Goal: Transaction & Acquisition: Purchase product/service

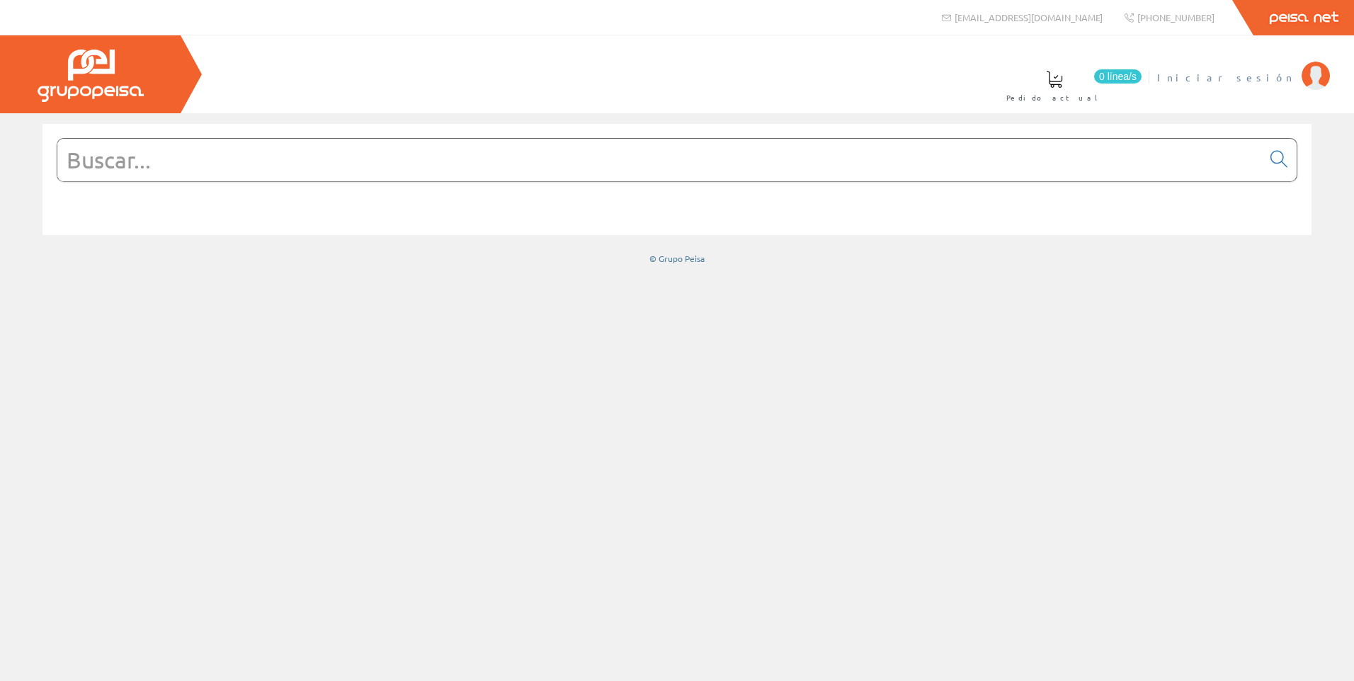
click at [1274, 79] on span "Iniciar sesión" at bounding box center [1225, 77] width 137 height 14
click at [1247, 74] on span "INSTEIMED, S. A." at bounding box center [1221, 77] width 147 height 14
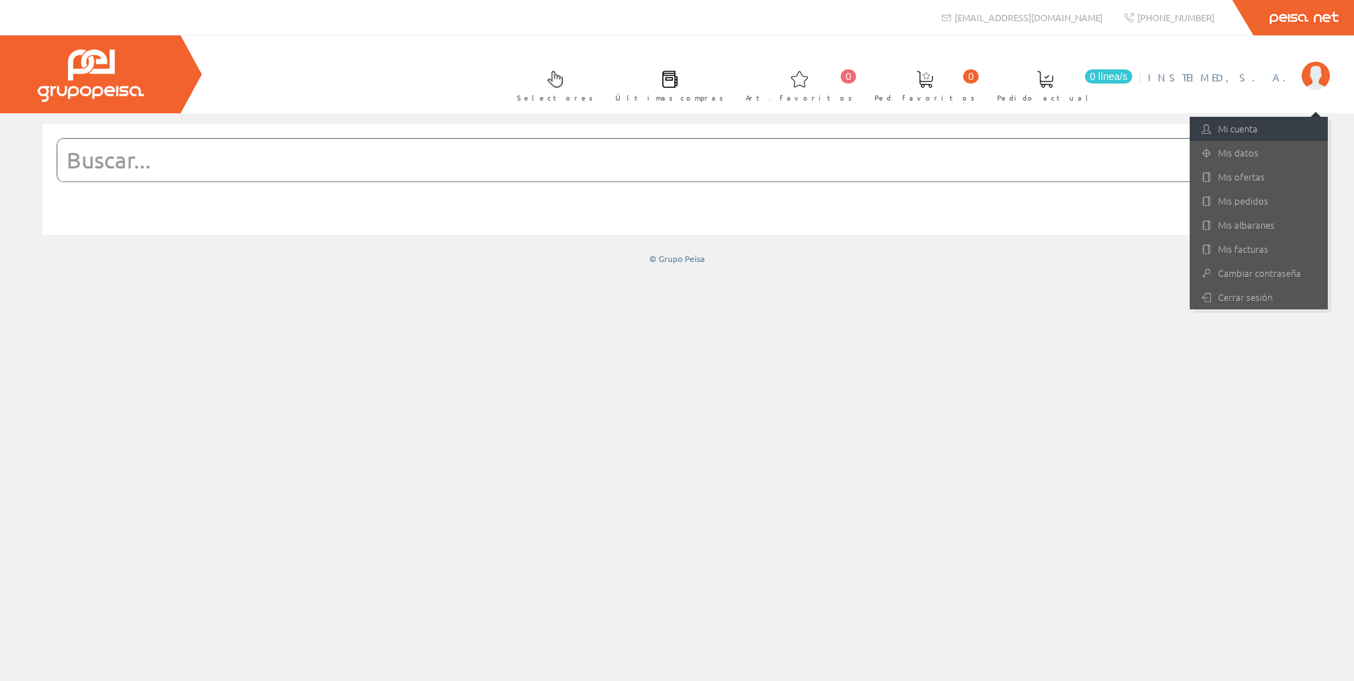
click at [1245, 126] on link "Mi cuenta" at bounding box center [1259, 129] width 138 height 24
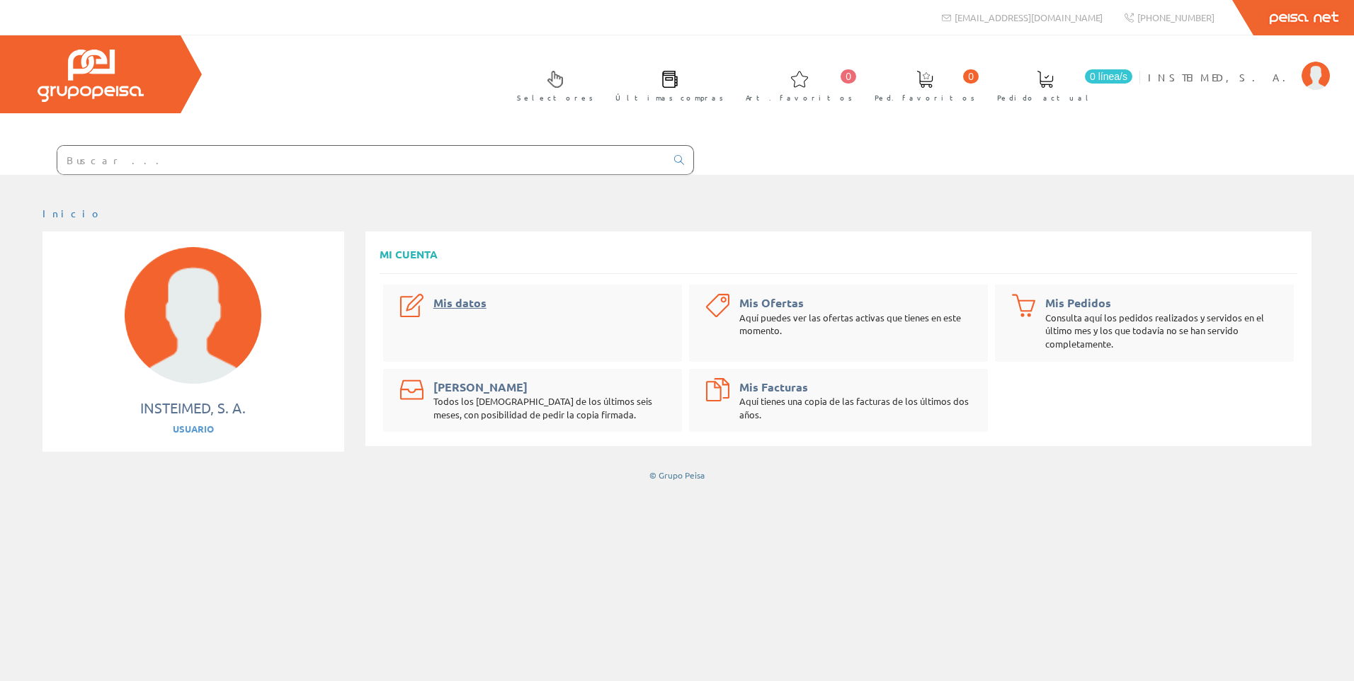
click at [440, 304] on link "Mis datos" at bounding box center [459, 302] width 53 height 15
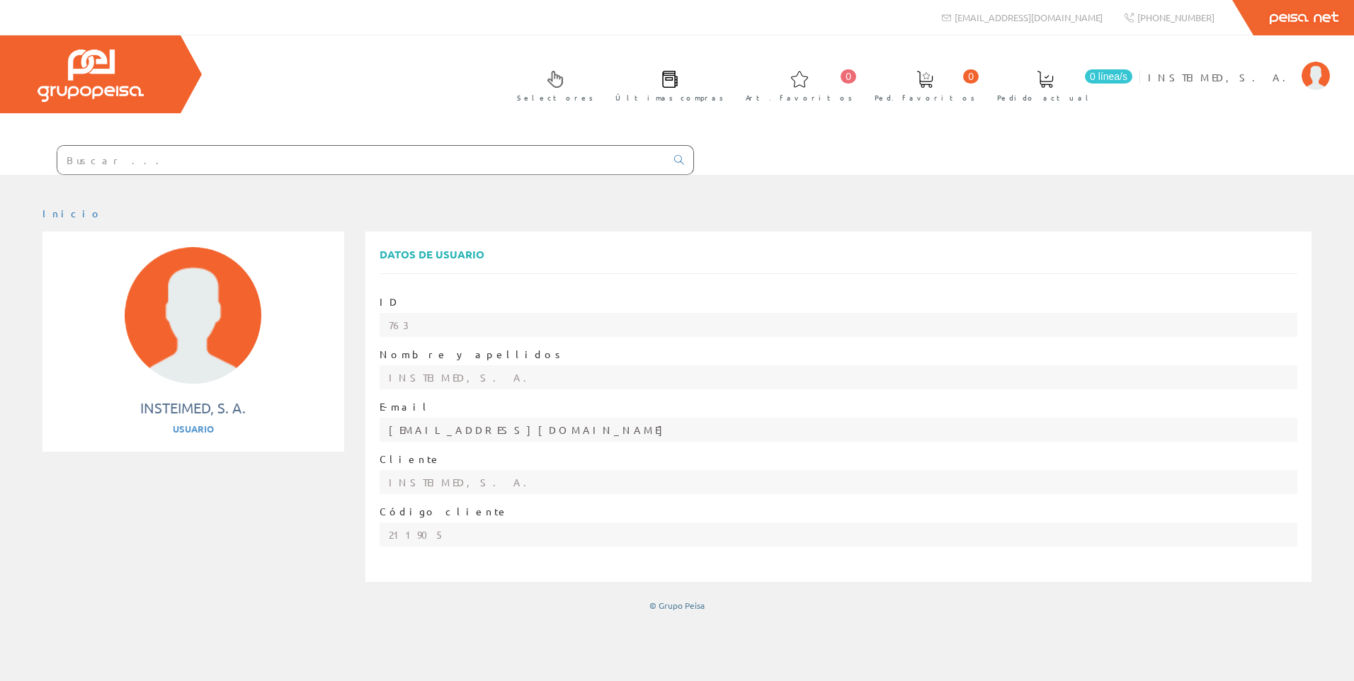
click at [464, 429] on input "clidon@insteimed.com" at bounding box center [839, 430] width 918 height 24
click at [469, 433] on input "clidon@insteimed.com" at bounding box center [839, 430] width 918 height 24
drag, startPoint x: 469, startPoint y: 433, endPoint x: 488, endPoint y: 426, distance: 20.4
click at [469, 433] on input "clidon@insteimed.com" at bounding box center [839, 430] width 918 height 24
click at [511, 433] on input "clidon@insteimed.com" at bounding box center [839, 430] width 918 height 24
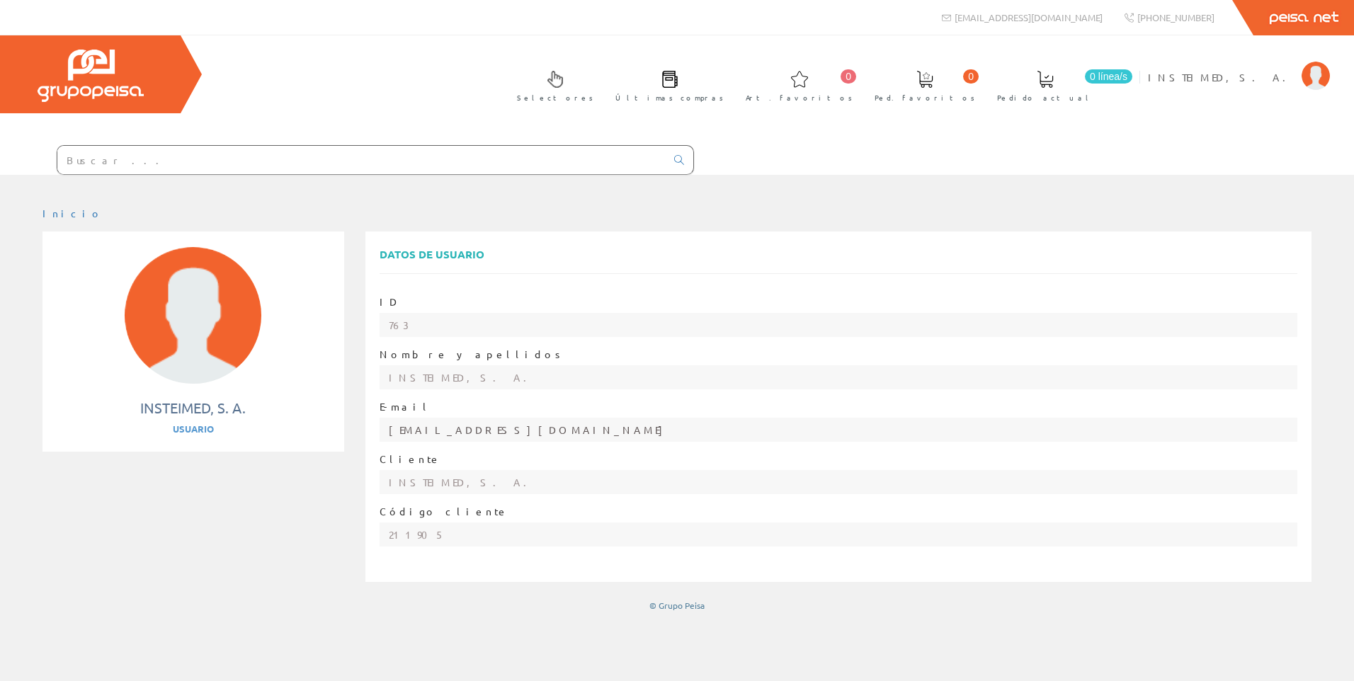
click at [486, 418] on input "clidon@insteimed.com" at bounding box center [839, 430] width 918 height 24
click at [137, 158] on input "text" at bounding box center [361, 160] width 608 height 28
click at [189, 433] on div "Usuario" at bounding box center [193, 429] width 273 height 13
click at [204, 426] on div "Usuario" at bounding box center [193, 429] width 273 height 13
click at [399, 426] on input "clidon@insteimed.com" at bounding box center [839, 430] width 918 height 24
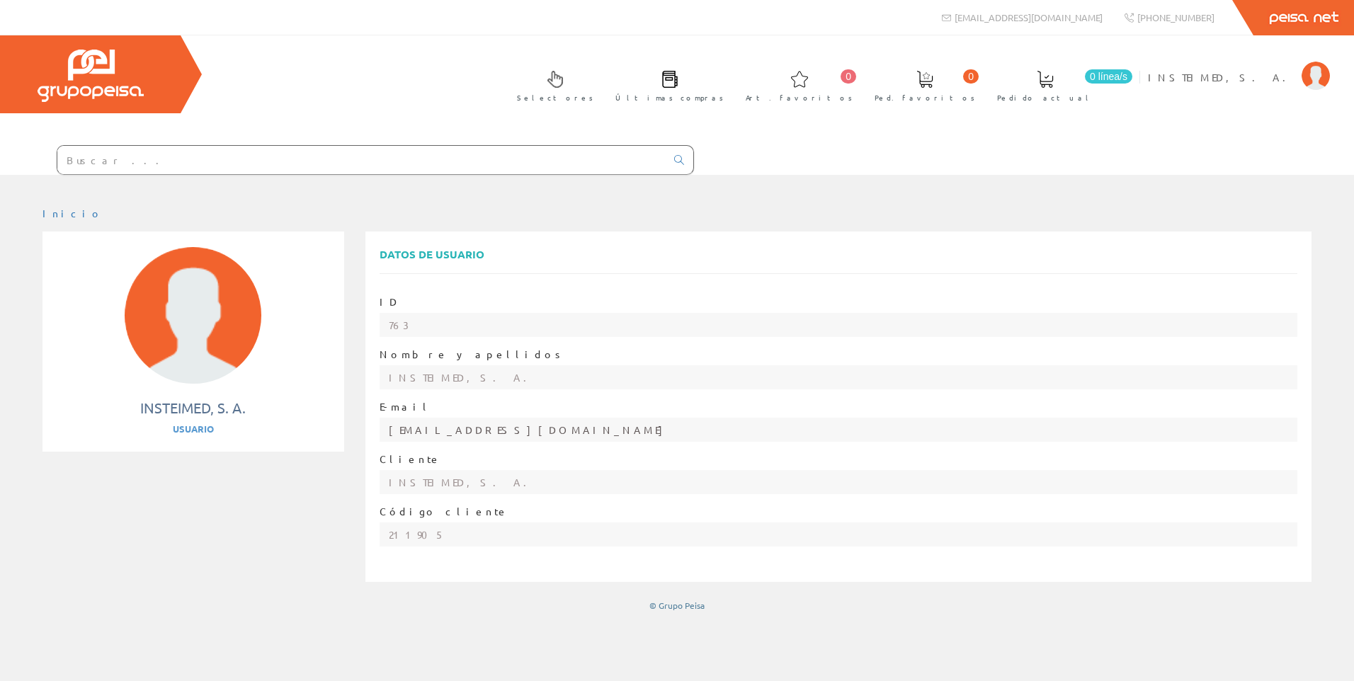
click at [397, 426] on input "clidon@insteimed.com" at bounding box center [839, 430] width 918 height 24
click at [397, 428] on input "clidon@insteimed.com" at bounding box center [839, 430] width 918 height 24
click at [394, 428] on input "clidon@insteimed.com" at bounding box center [839, 430] width 918 height 24
drag, startPoint x: 397, startPoint y: 430, endPoint x: 1318, endPoint y: 73, distance: 988.1
click at [1320, 73] on img at bounding box center [1315, 76] width 28 height 28
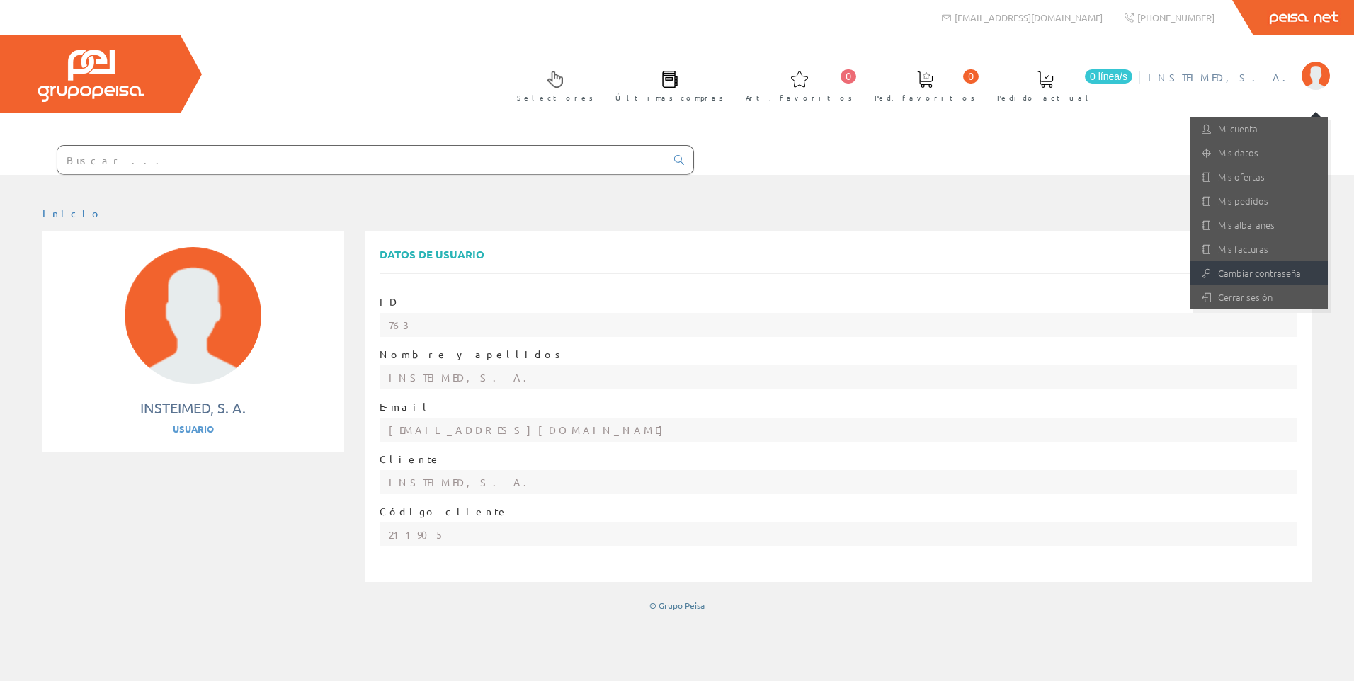
click at [1271, 273] on link "Cambiar contraseña" at bounding box center [1259, 273] width 138 height 24
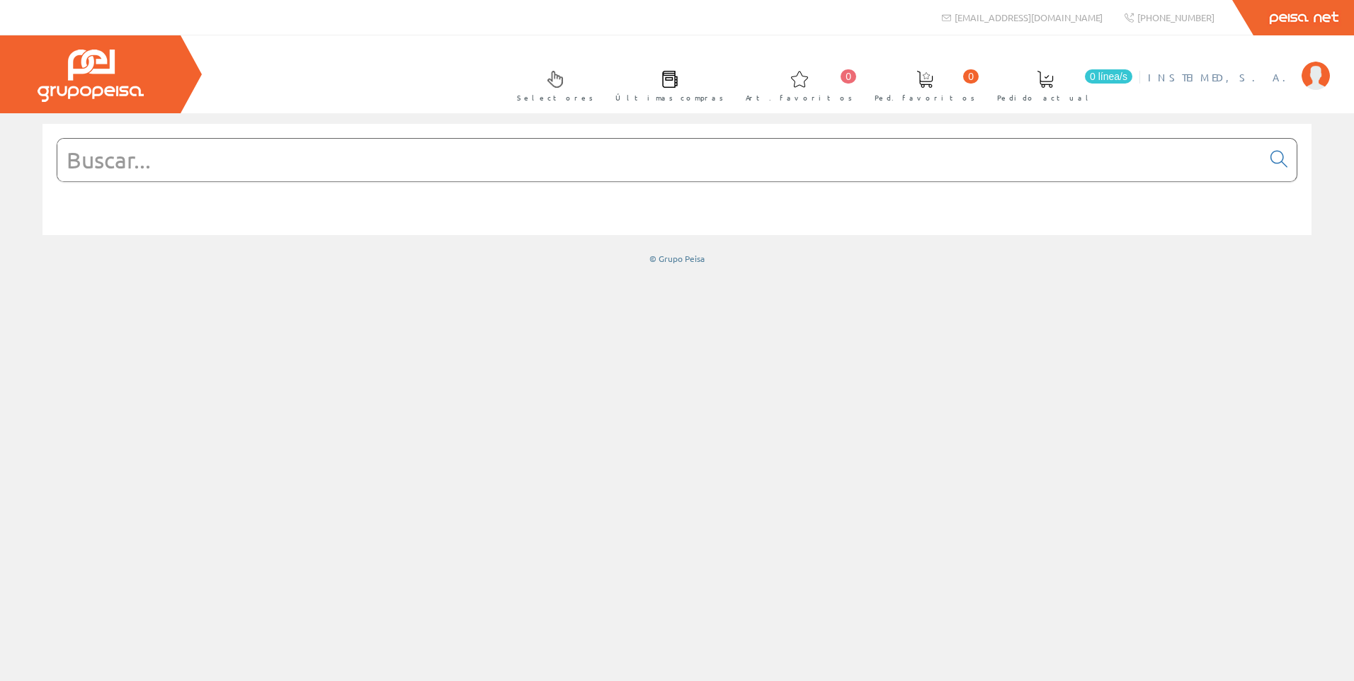
click at [1296, 73] on li "INSTEIMED, S. A. Mi cuenta Mis datos Mis ofertas Mis pedidos Mis albaranes Mis …" at bounding box center [1238, 86] width 188 height 55
click at [1316, 74] on img at bounding box center [1315, 76] width 28 height 28
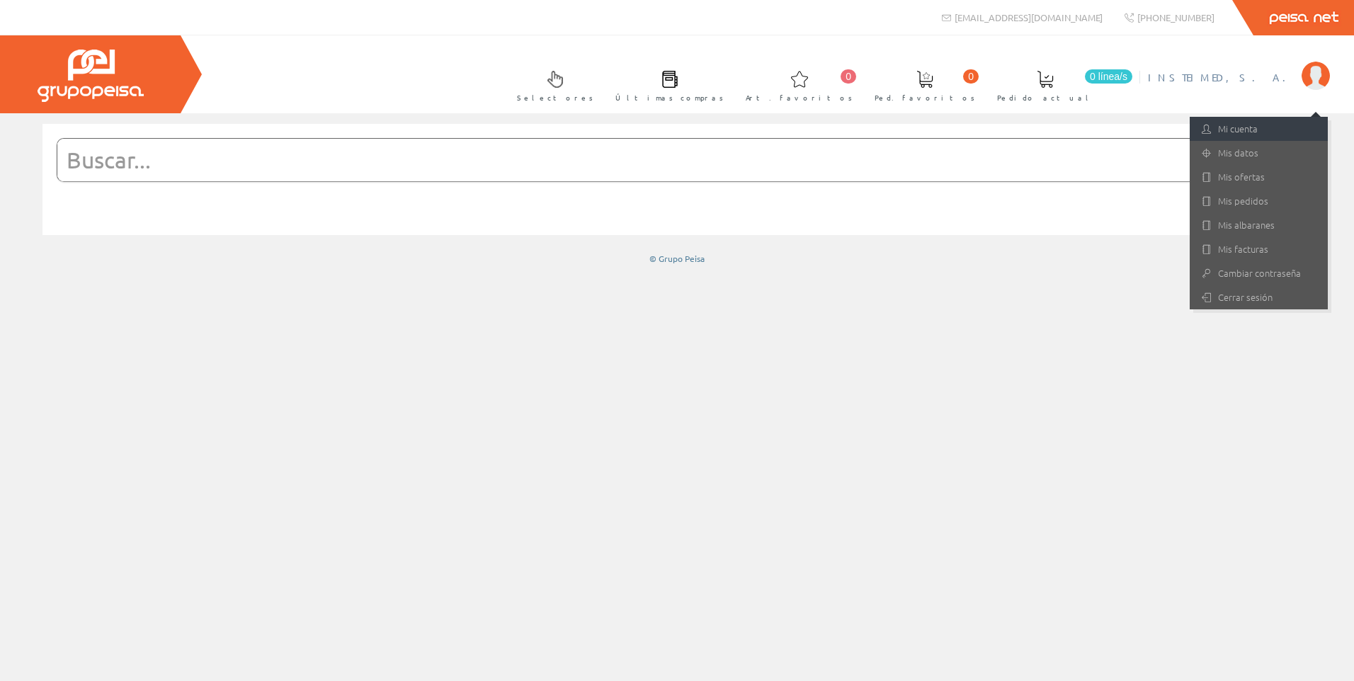
click at [1250, 129] on link "Mi cuenta" at bounding box center [1259, 129] width 138 height 24
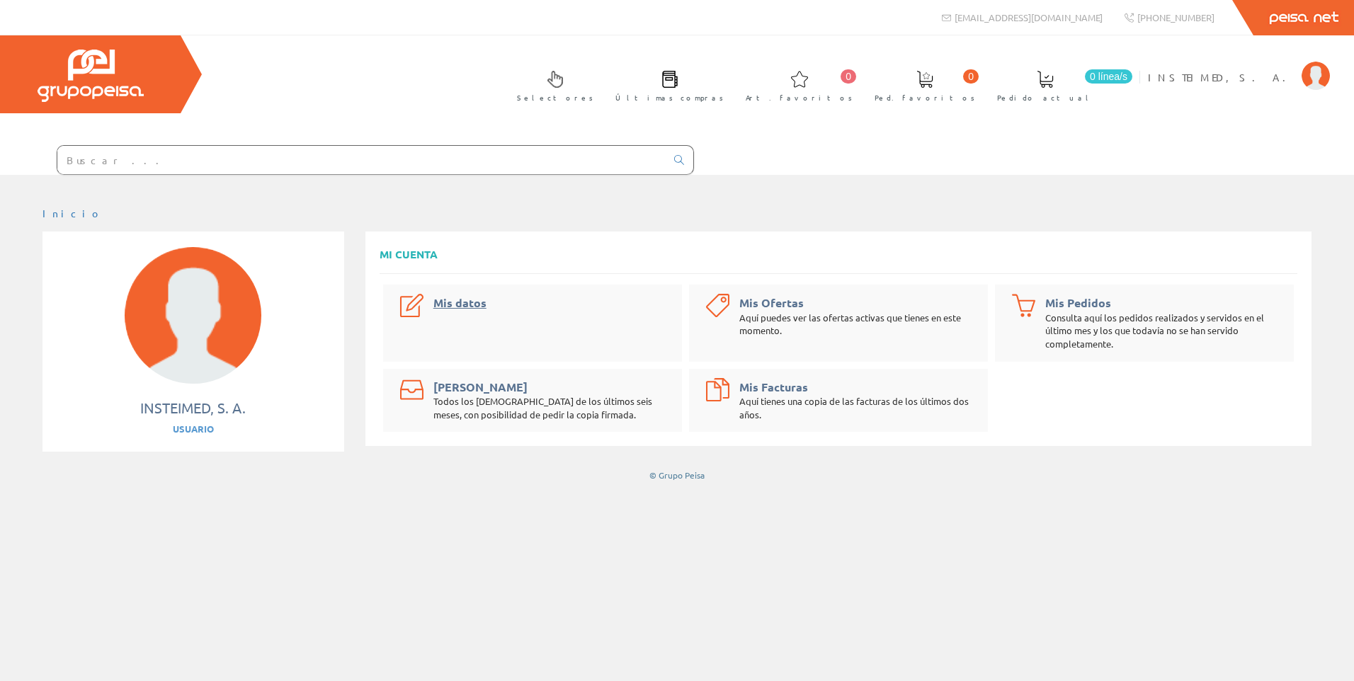
click at [463, 308] on link "Mis datos" at bounding box center [459, 302] width 53 height 15
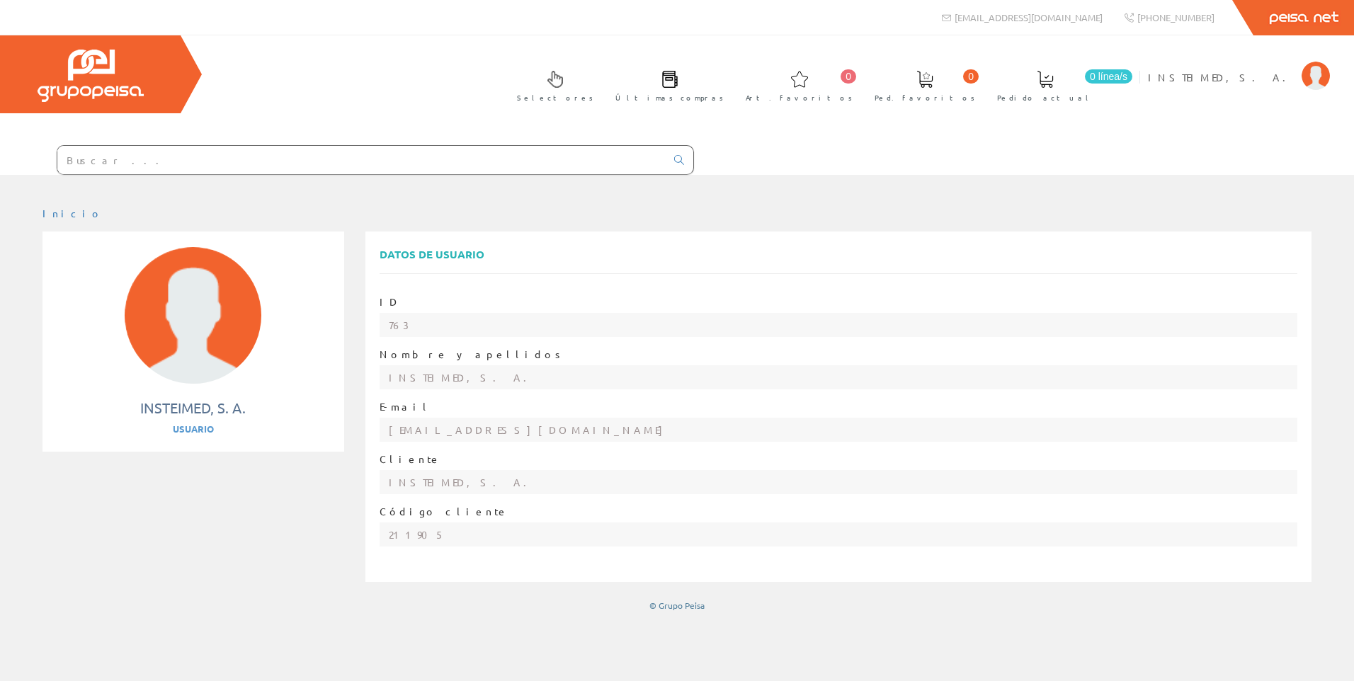
click at [175, 135] on div "Selectores Últimas compras 0 0" at bounding box center [677, 104] width 1354 height 139
click at [1253, 79] on span "INSTEIMED, S. A." at bounding box center [1221, 77] width 147 height 14
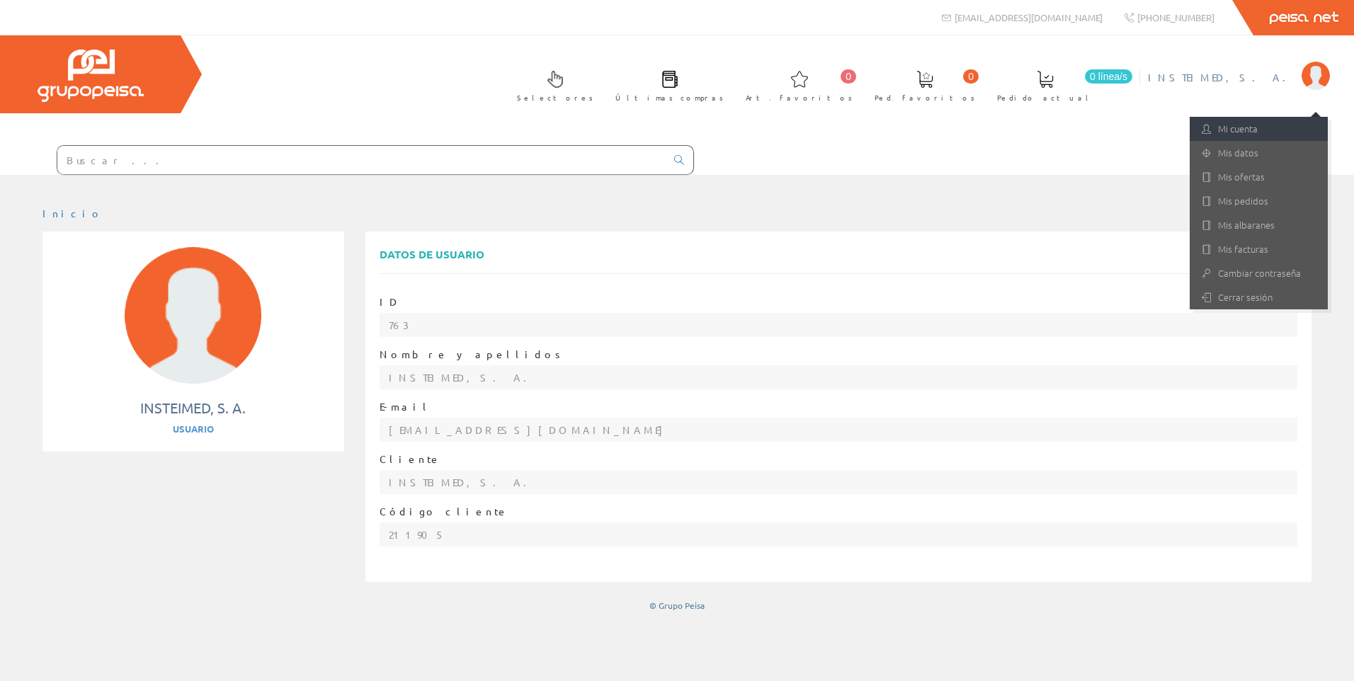
click at [1251, 130] on link "Mi cuenta" at bounding box center [1259, 129] width 138 height 24
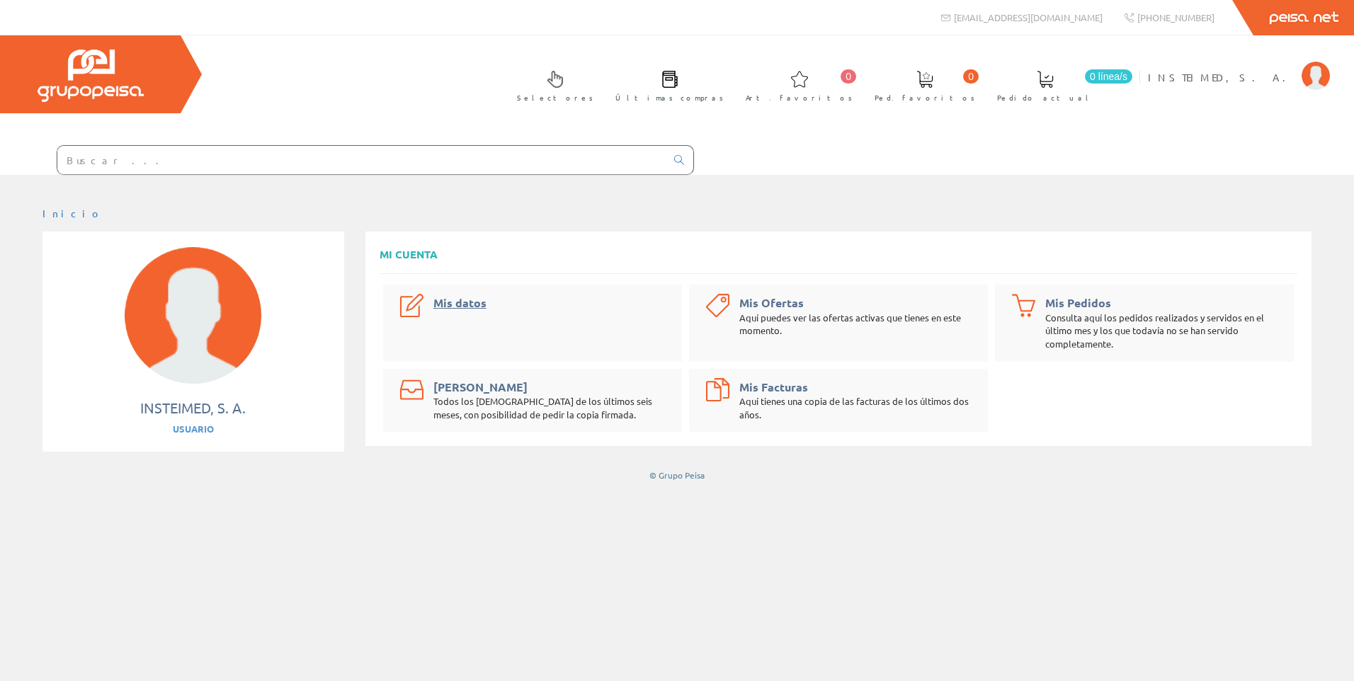
click at [457, 309] on div "Mis datos" at bounding box center [459, 303] width 53 height 16
click at [457, 297] on link "Mis datos" at bounding box center [459, 302] width 53 height 15
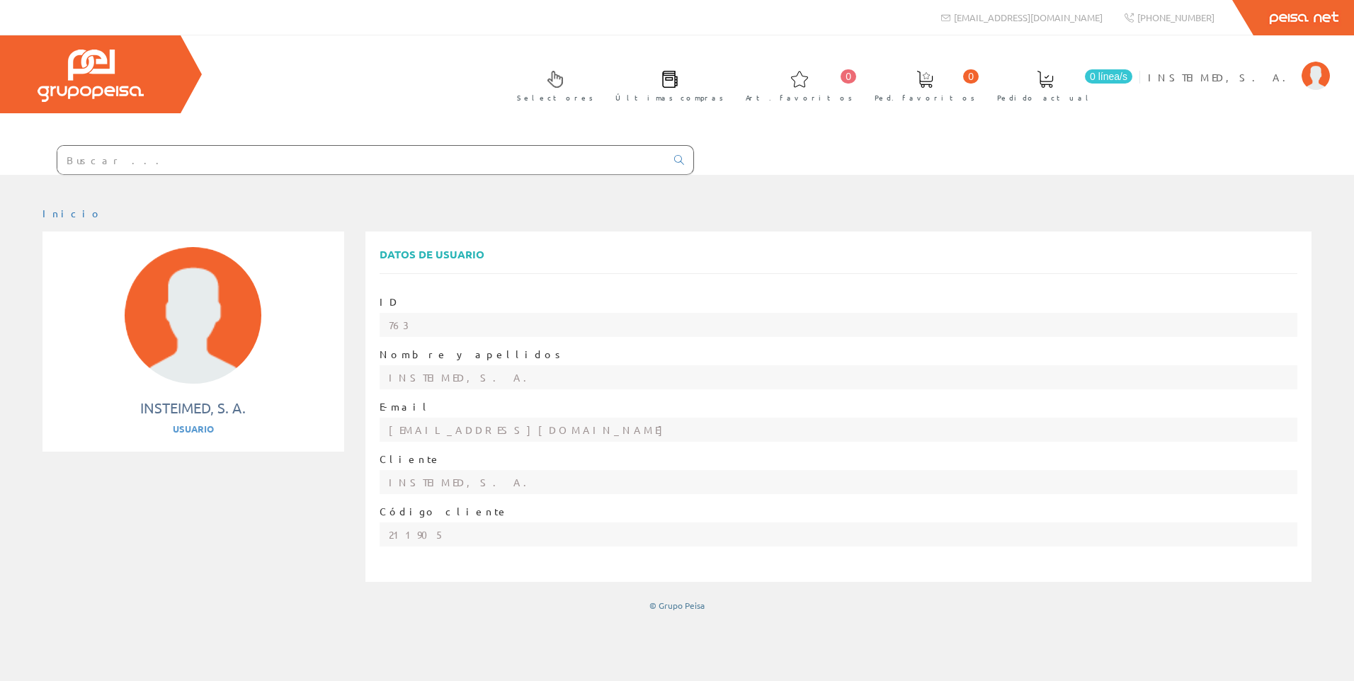
click at [418, 309] on div "ID 763" at bounding box center [839, 316] width 918 height 42
drag, startPoint x: 1159, startPoint y: 111, endPoint x: 1156, endPoint y: 104, distance: 7.6
click at [1156, 104] on ul "Selectores Últimas compras 0 Art. favoritos 0 0 línea/s" at bounding box center [917, 86] width 831 height 55
drag, startPoint x: 1156, startPoint y: 104, endPoint x: 1147, endPoint y: 91, distance: 16.3
click at [1136, 91] on link "0 línea/s Pedido actual" at bounding box center [1059, 85] width 153 height 52
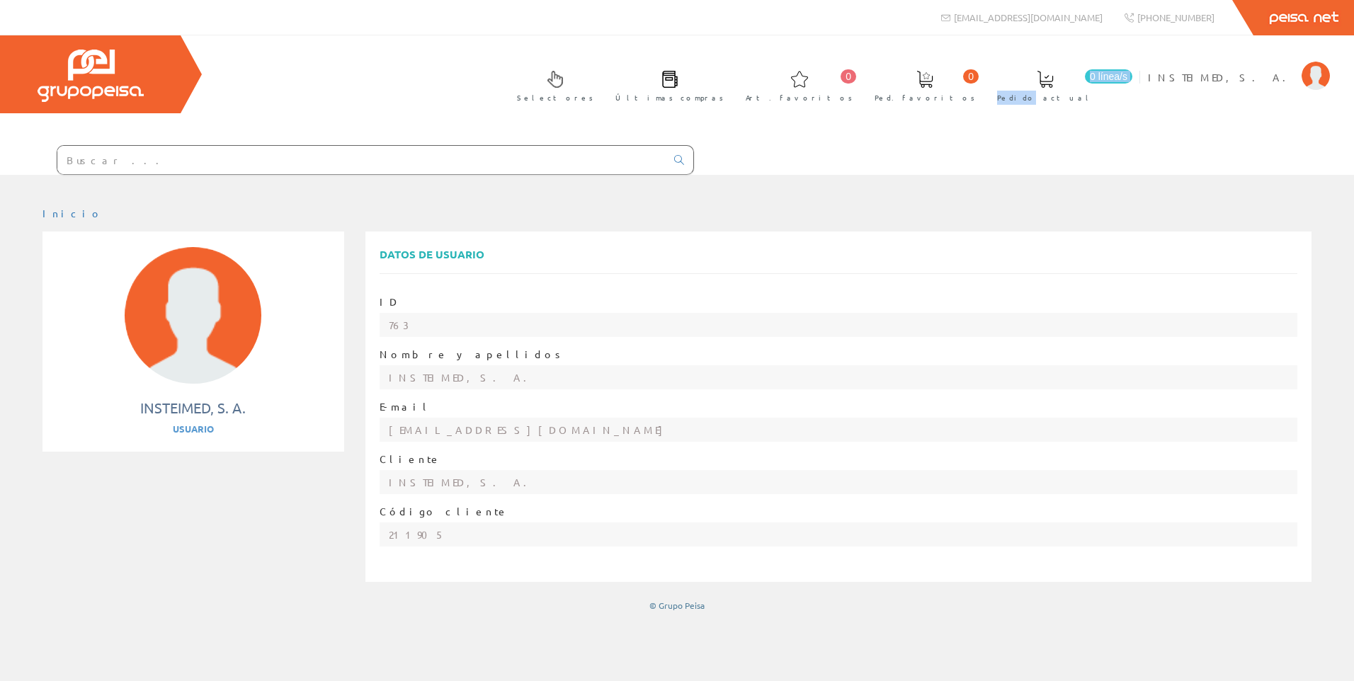
click at [1136, 92] on link "0 línea/s Pedido actual" at bounding box center [1059, 85] width 153 height 52
drag, startPoint x: 1144, startPoint y: 92, endPoint x: 1136, endPoint y: 100, distance: 11.0
click at [1093, 100] on span "Pedido actual" at bounding box center [1045, 98] width 96 height 14
click at [1054, 76] on span at bounding box center [1045, 79] width 17 height 17
click at [1132, 79] on span "0 línea/s" at bounding box center [1108, 76] width 47 height 14
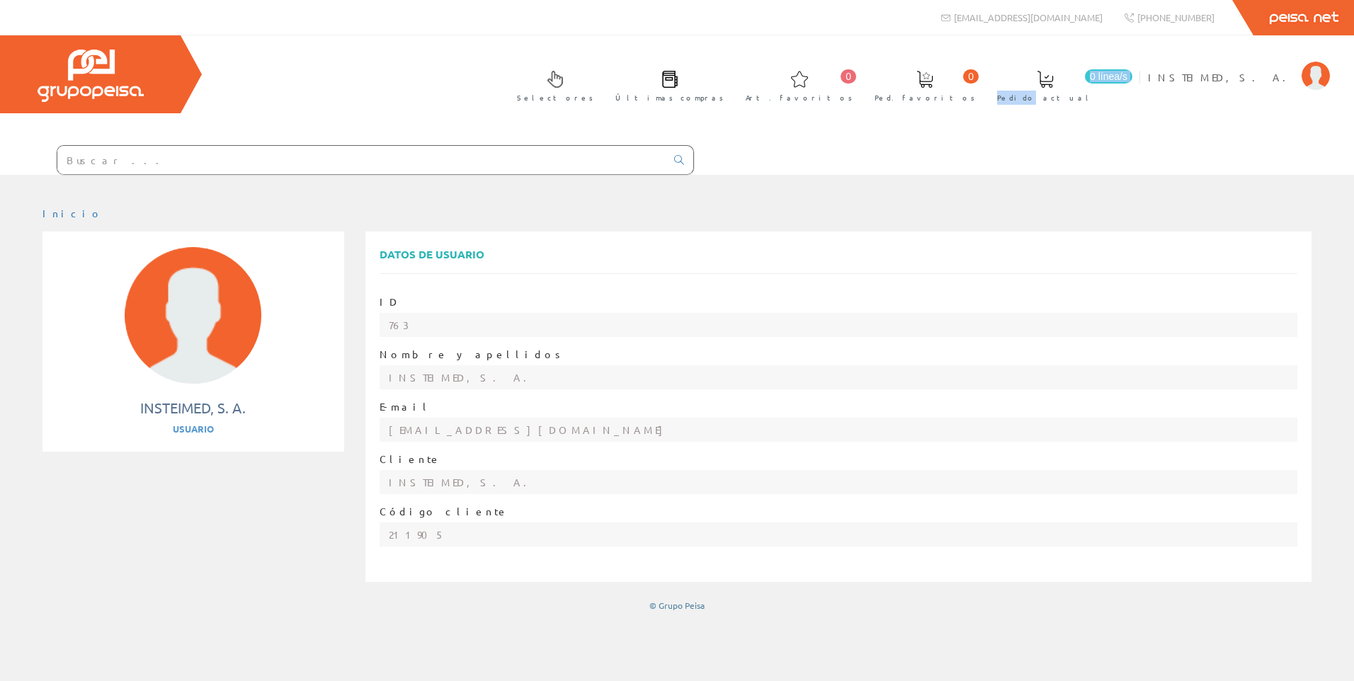
click at [731, 86] on link "Últimas compras" at bounding box center [666, 85] width 130 height 52
click at [731, 87] on link "Últimas compras" at bounding box center [666, 85] width 130 height 52
drag, startPoint x: 144, startPoint y: 38, endPoint x: 144, endPoint y: 50, distance: 12.8
click at [144, 38] on div at bounding box center [90, 74] width 181 height 78
click at [118, 90] on img at bounding box center [91, 76] width 106 height 52
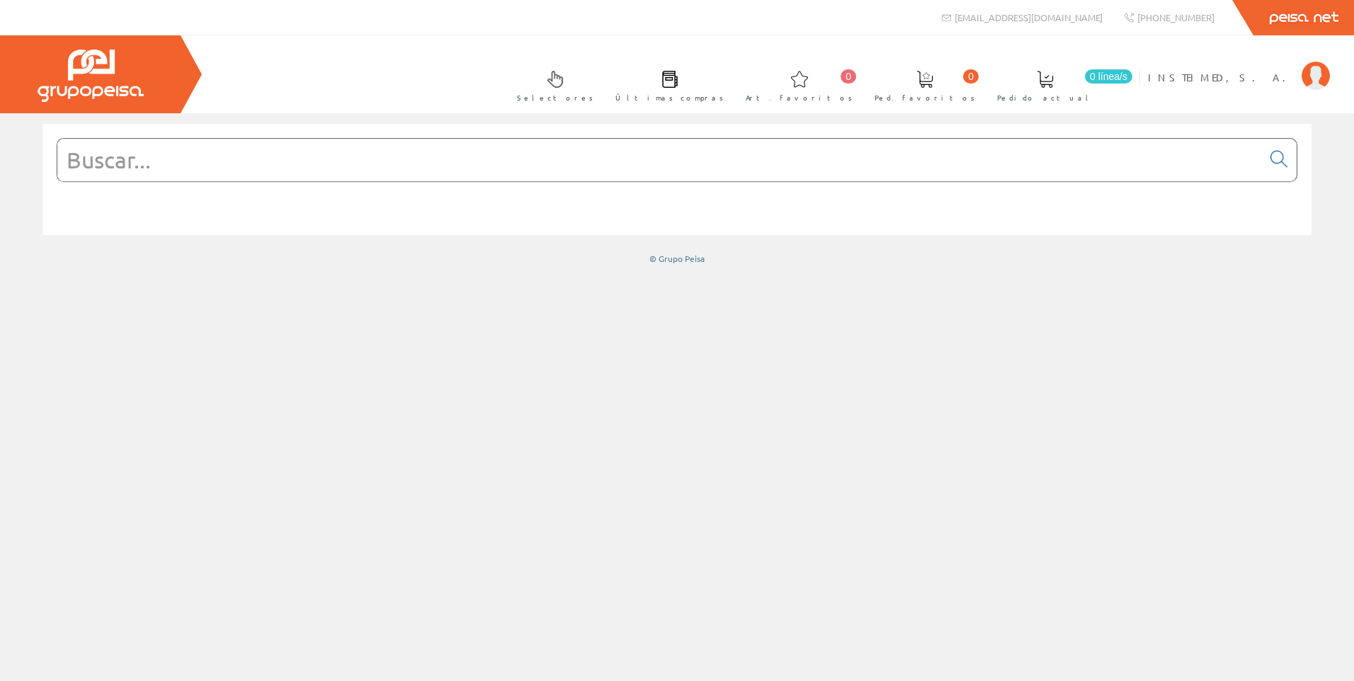
click at [224, 176] on input "text" at bounding box center [659, 160] width 1204 height 42
click at [224, 149] on input "text" at bounding box center [659, 160] width 1204 height 42
paste input "P15-M6"
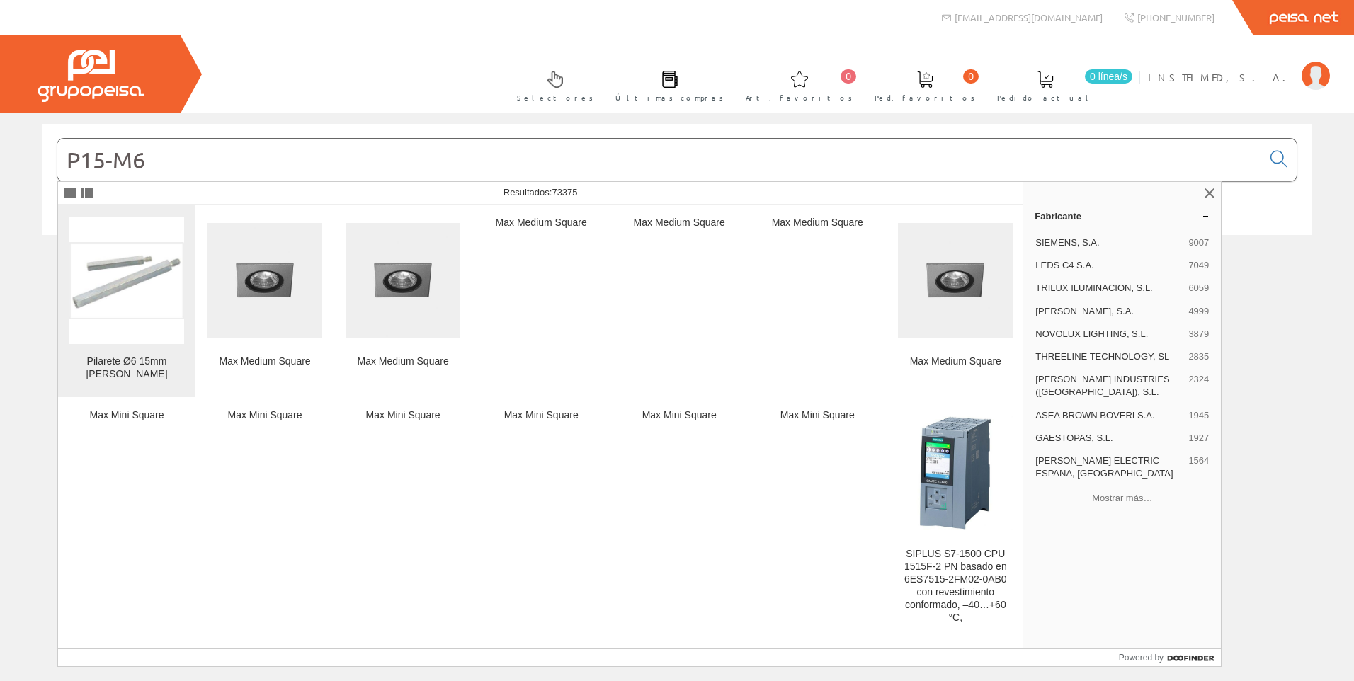
type input "P15-M6"
click at [133, 293] on img at bounding box center [126, 280] width 115 height 76
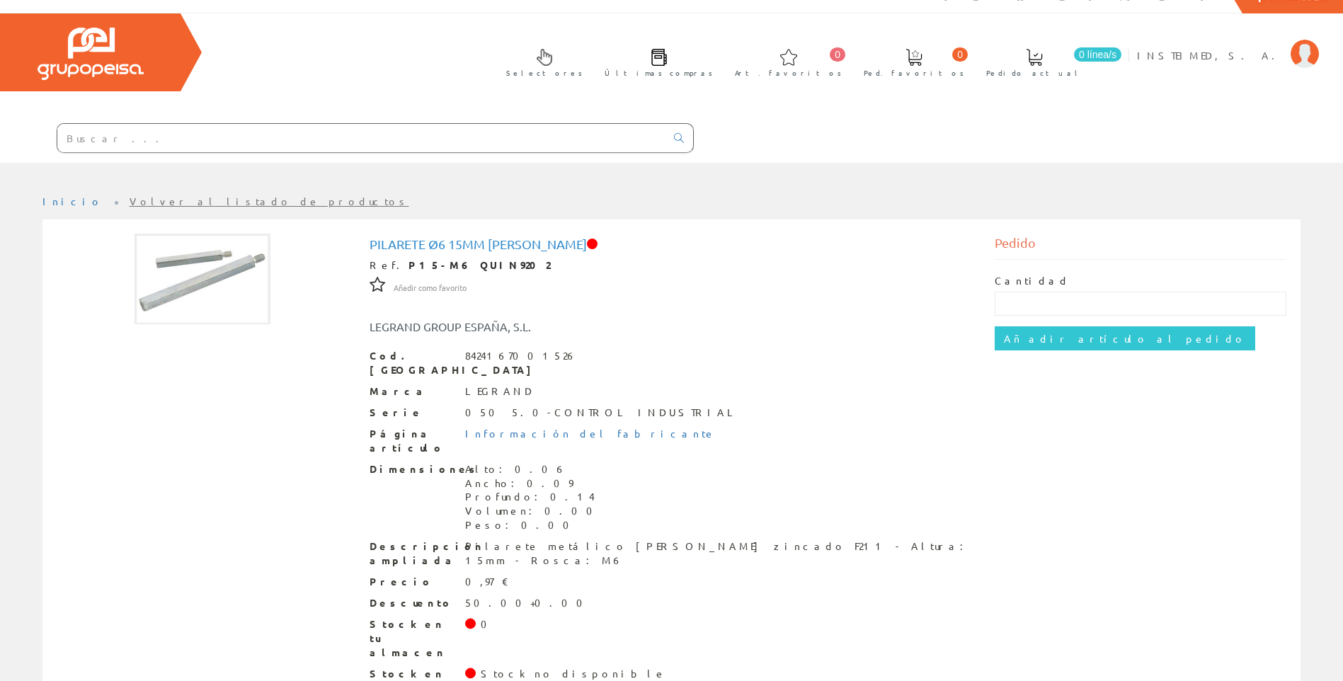
scroll to position [40, 0]
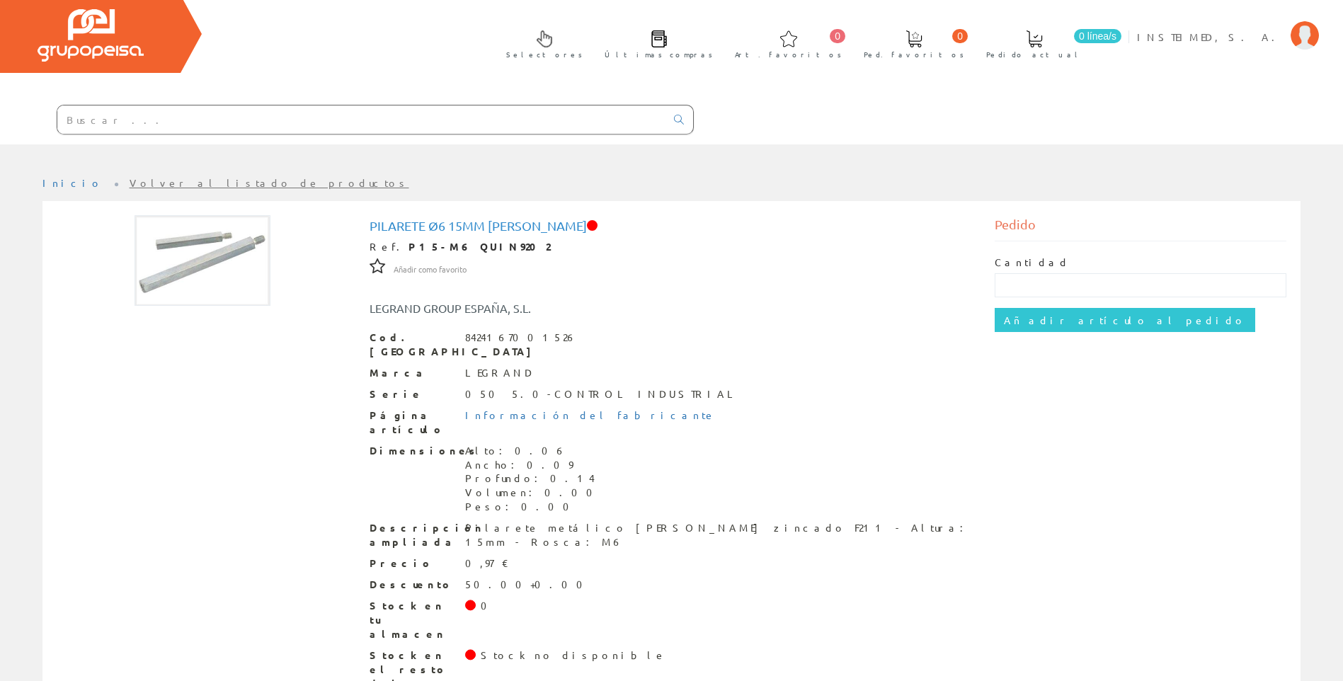
click at [1060, 302] on div "Cantidad Añadir artículo al pedido" at bounding box center [1141, 293] width 292 height 105
click at [1043, 285] on input "text" at bounding box center [1141, 285] width 292 height 24
type input "20"
click at [1039, 324] on input "Añadir artículo al pedido" at bounding box center [1125, 320] width 261 height 24
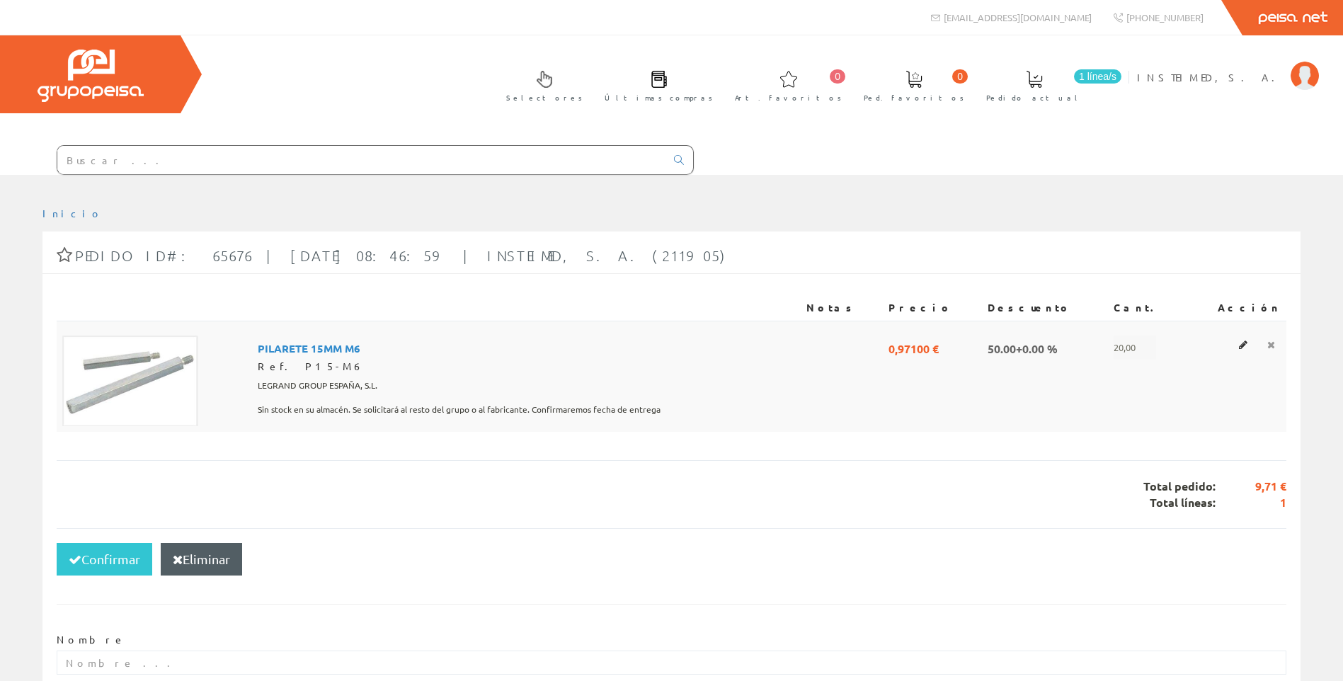
click at [1269, 348] on icon at bounding box center [1271, 345] width 8 height 10
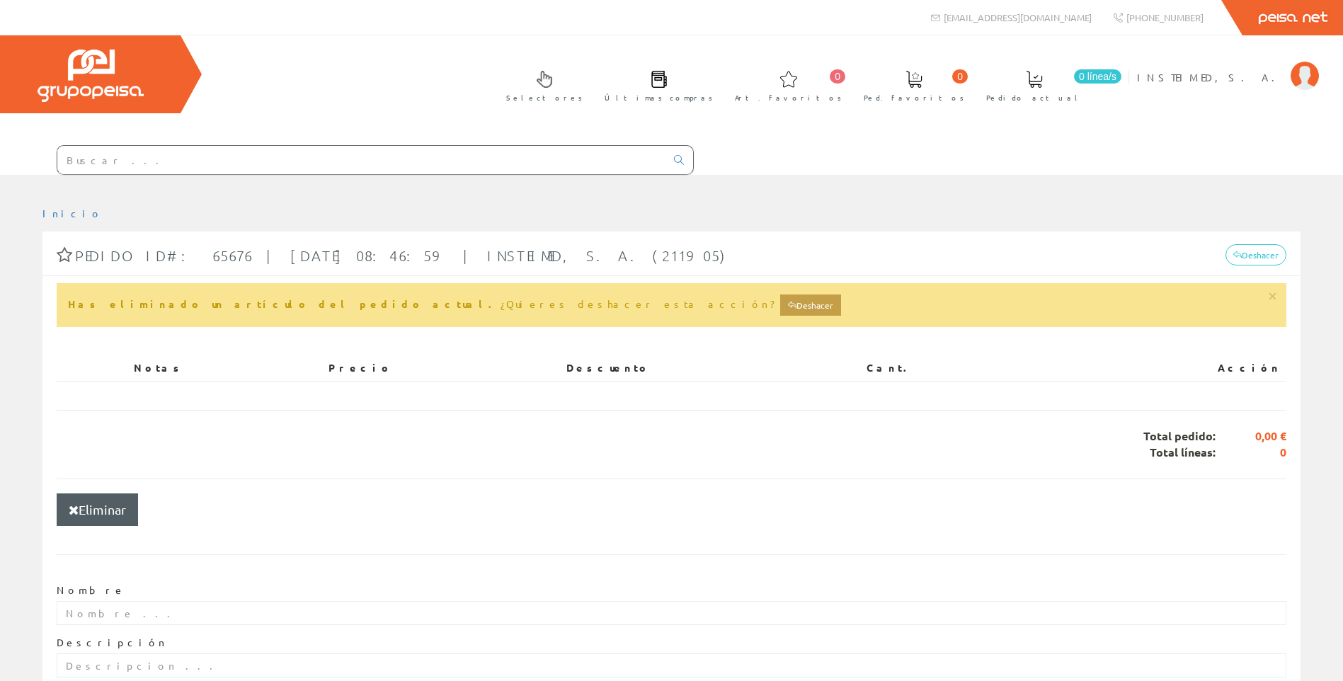
click at [203, 159] on input "text" at bounding box center [361, 160] width 608 height 28
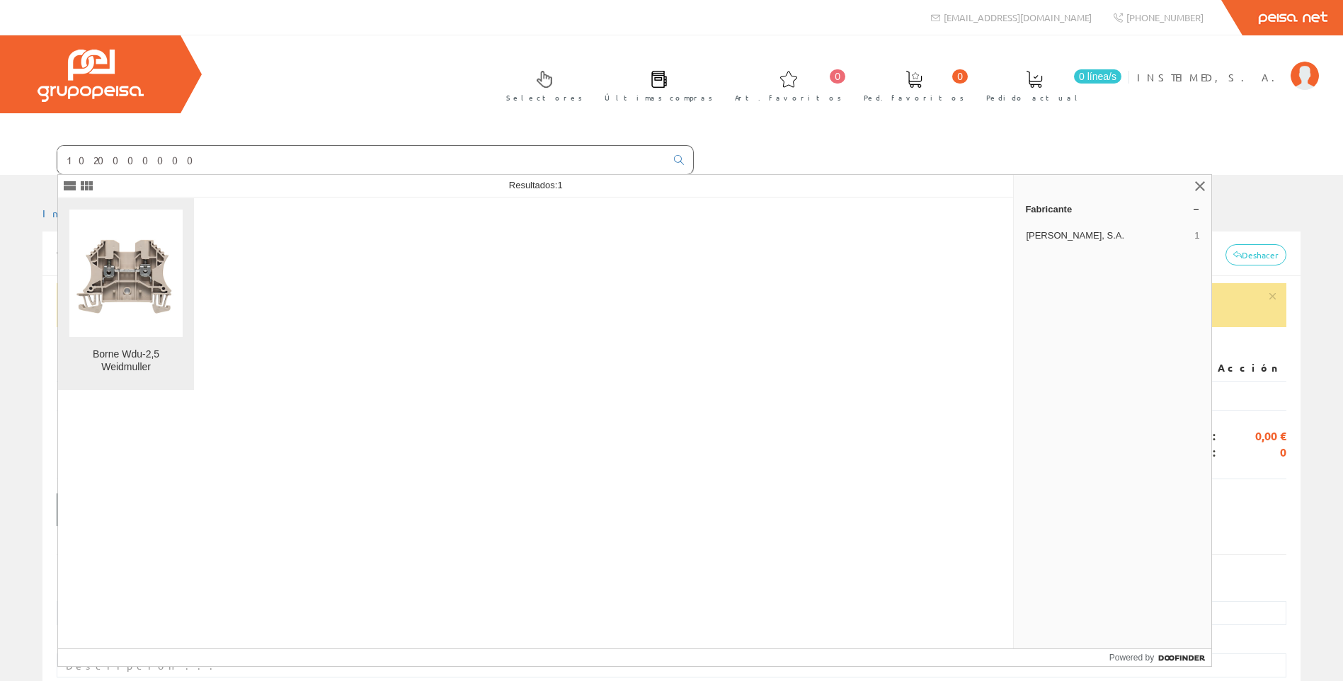
type input "1020000000"
click at [154, 283] on img at bounding box center [125, 273] width 113 height 113
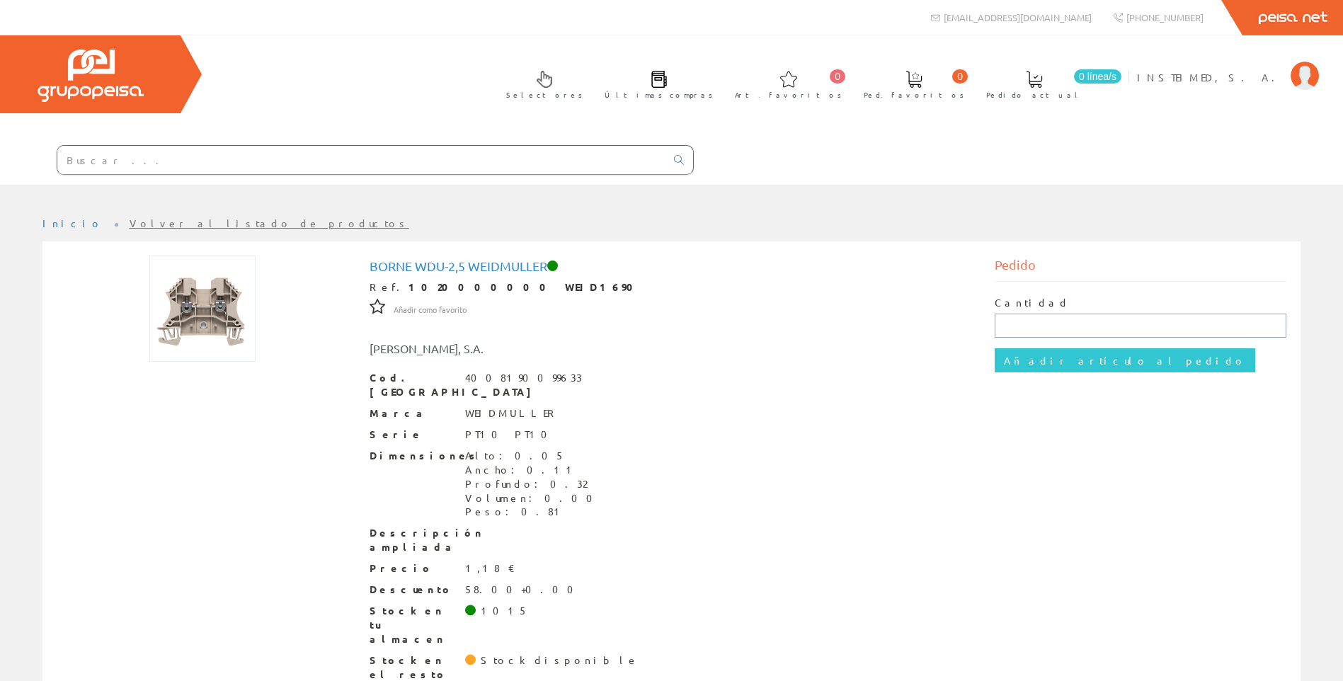
click at [1023, 326] on input "text" at bounding box center [1141, 326] width 292 height 24
type input "1"
click at [1100, 364] on input "Añadir artículo al pedido" at bounding box center [1125, 360] width 261 height 24
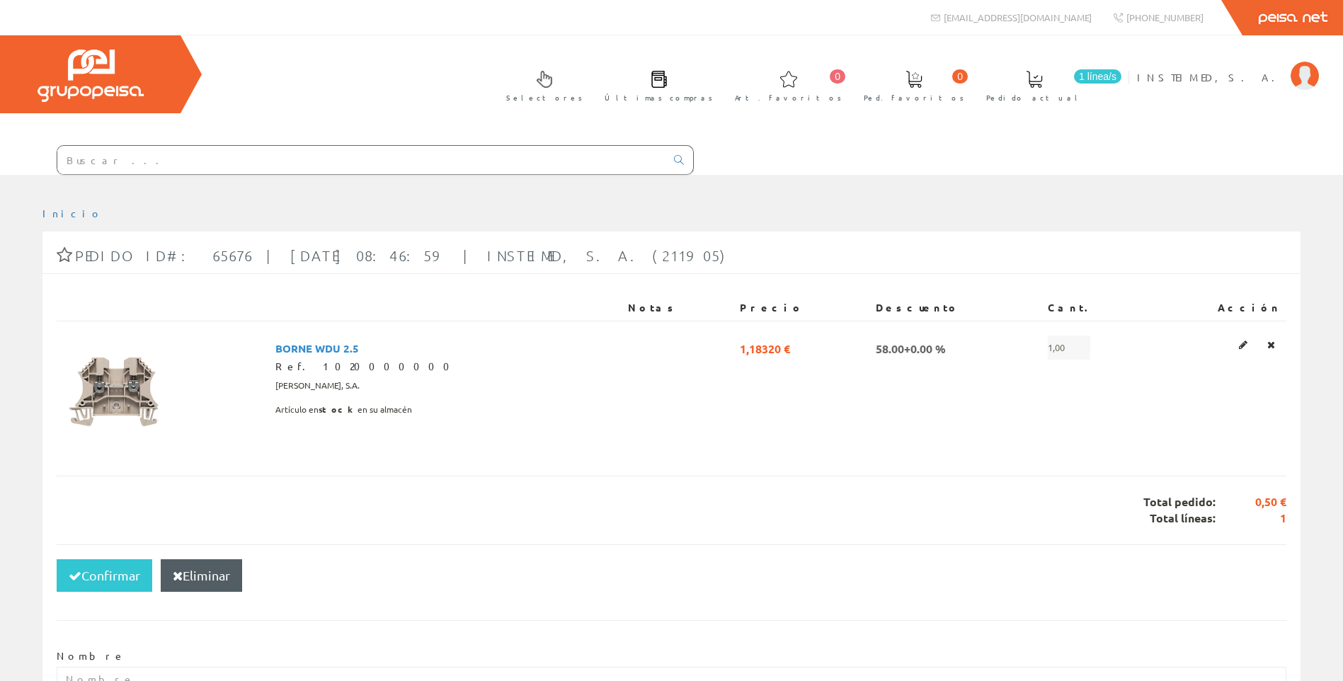
click at [1122, 73] on span "1 línea/s" at bounding box center [1097, 76] width 47 height 14
click at [979, 610] on form "Confirmar Eliminar Nombre Descripción Añadir a favoritos" at bounding box center [672, 668] width 1230 height 248
drag, startPoint x: 1271, startPoint y: 346, endPoint x: 932, endPoint y: 547, distance: 394.6
click at [932, 547] on div "Confirmar Eliminar" at bounding box center [672, 575] width 1230 height 62
click at [1274, 341] on td at bounding box center [1218, 384] width 135 height 127
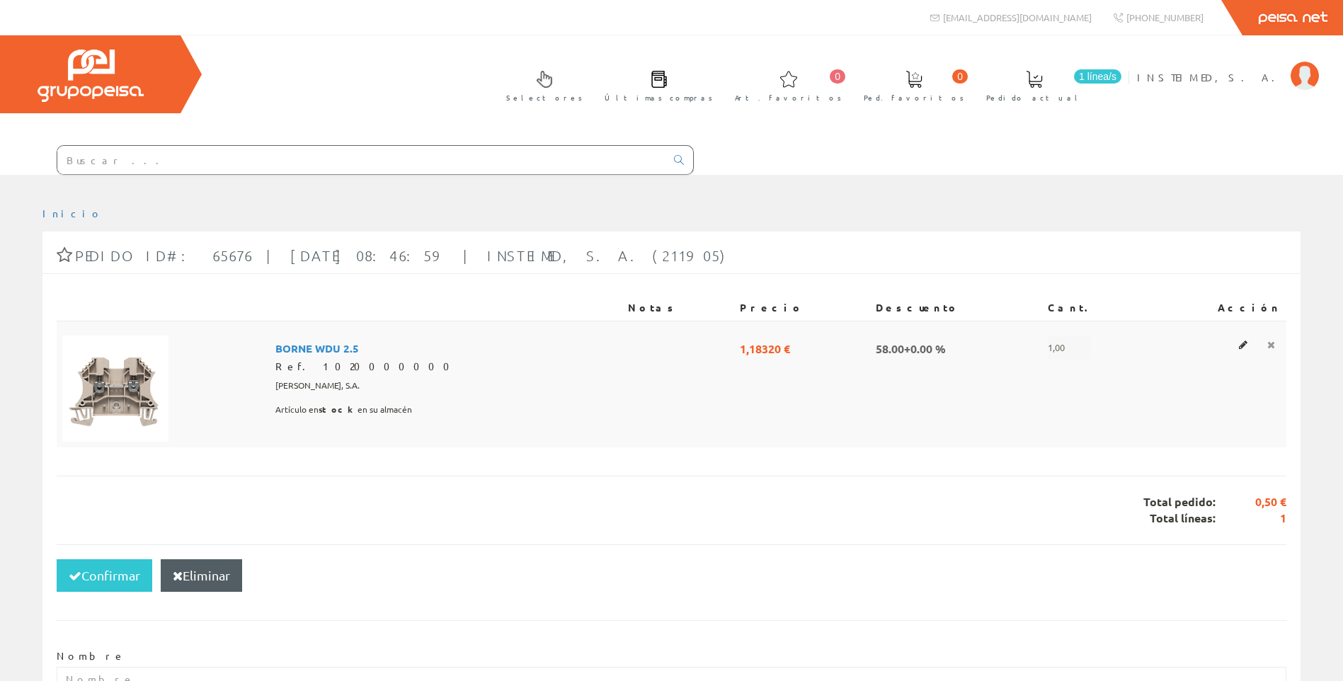
click at [1271, 342] on icon at bounding box center [1271, 345] width 8 height 10
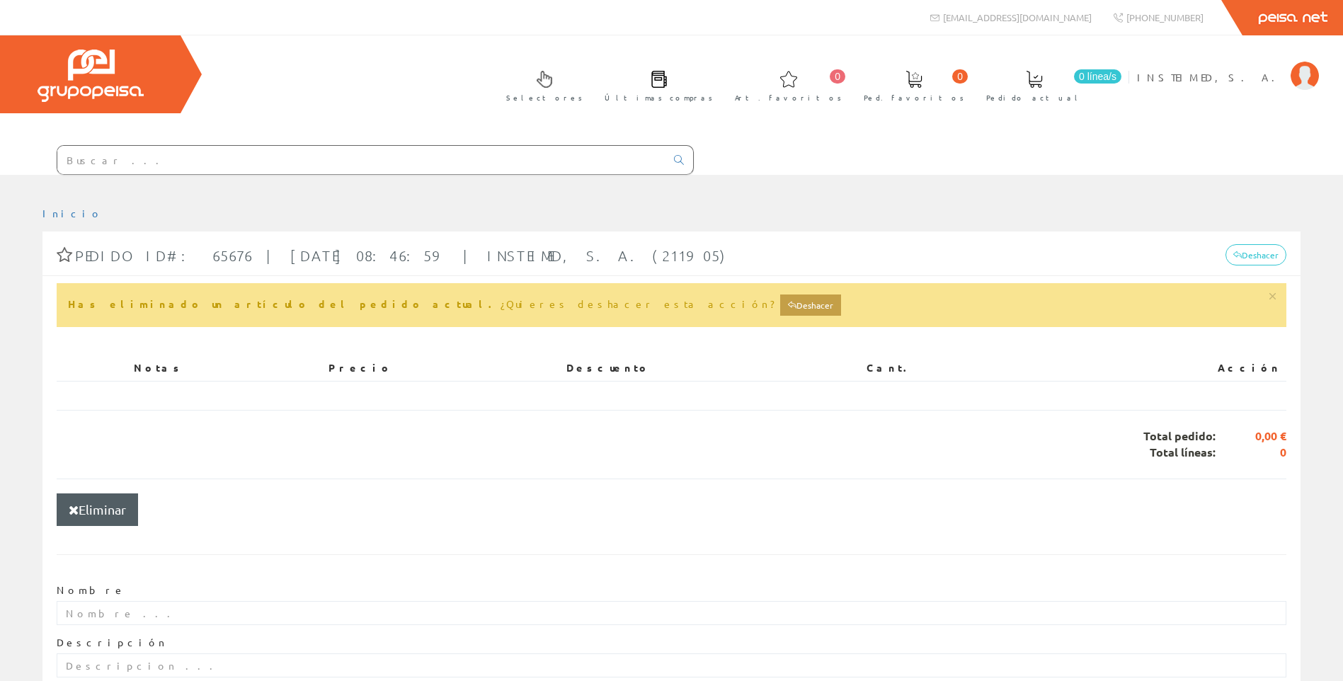
click at [455, 43] on div "Selectores Últimas compras 0 0" at bounding box center [671, 104] width 1343 height 139
drag, startPoint x: 1252, startPoint y: 90, endPoint x: 1252, endPoint y: 81, distance: 8.5
click at [1252, 85] on li "INSTEIMED, S. A. Mi cuenta Mis datos Mis ofertas Mis pedidos Mis albaranes Mis …" at bounding box center [1228, 86] width 188 height 55
click at [1252, 80] on span "INSTEIMED, S. A." at bounding box center [1210, 77] width 147 height 14
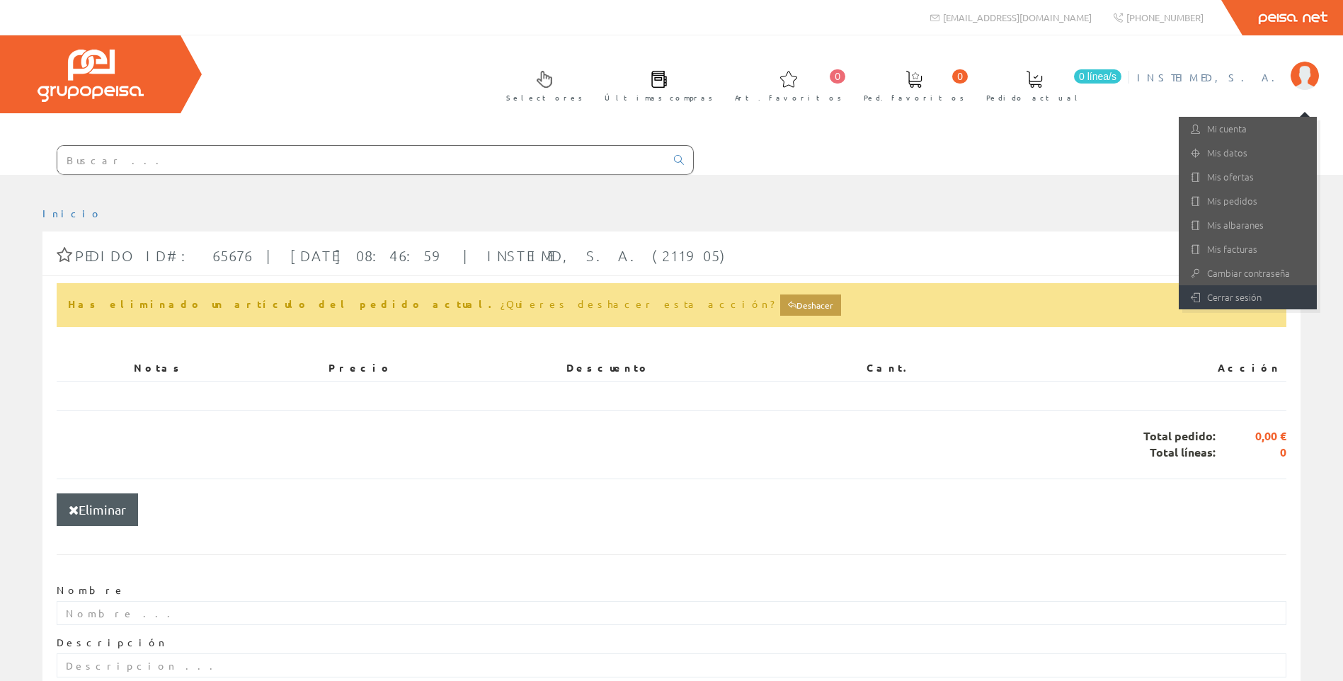
click at [1248, 297] on link "Cerrar sesión" at bounding box center [1248, 297] width 138 height 24
